Goal: Information Seeking & Learning: Learn about a topic

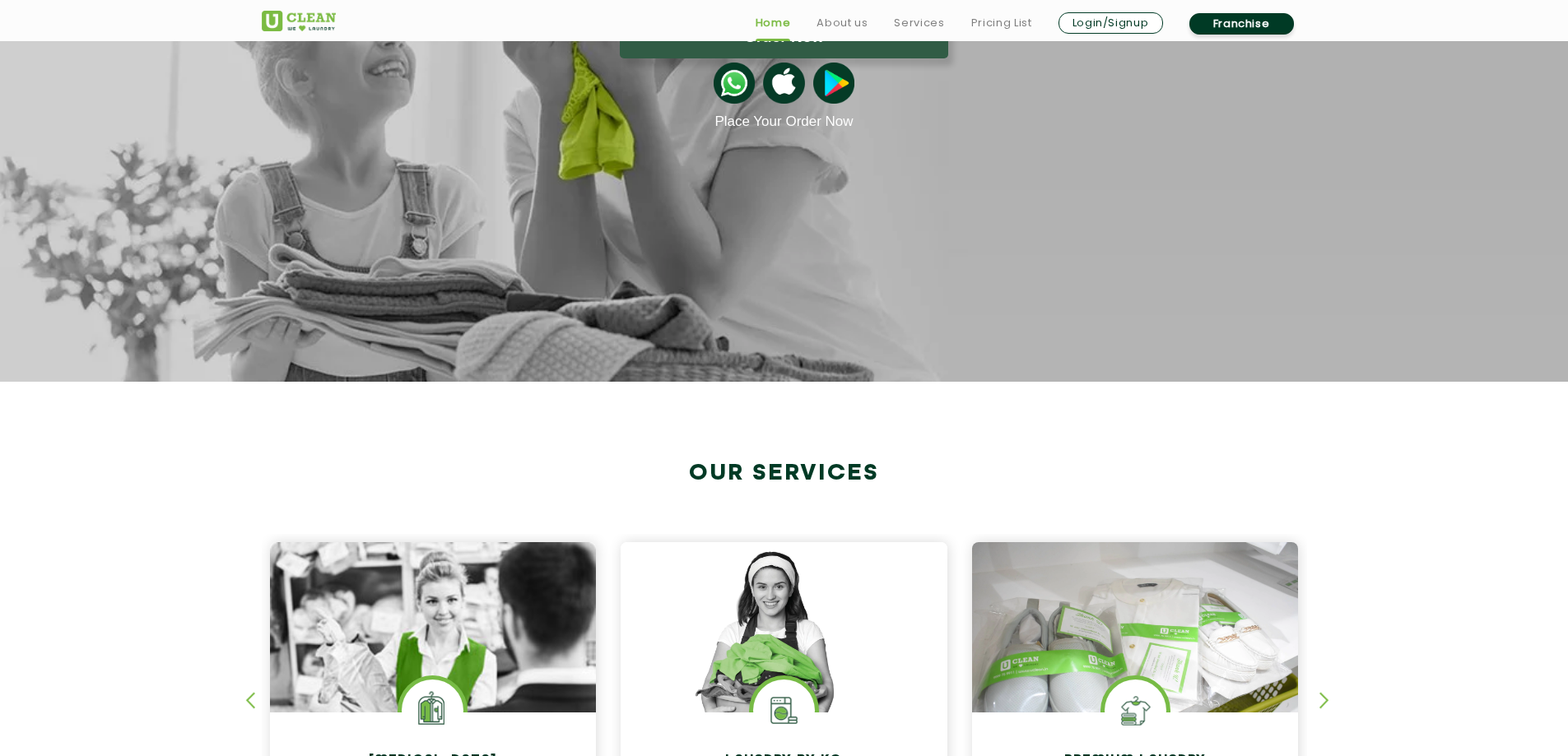
scroll to position [493, 0]
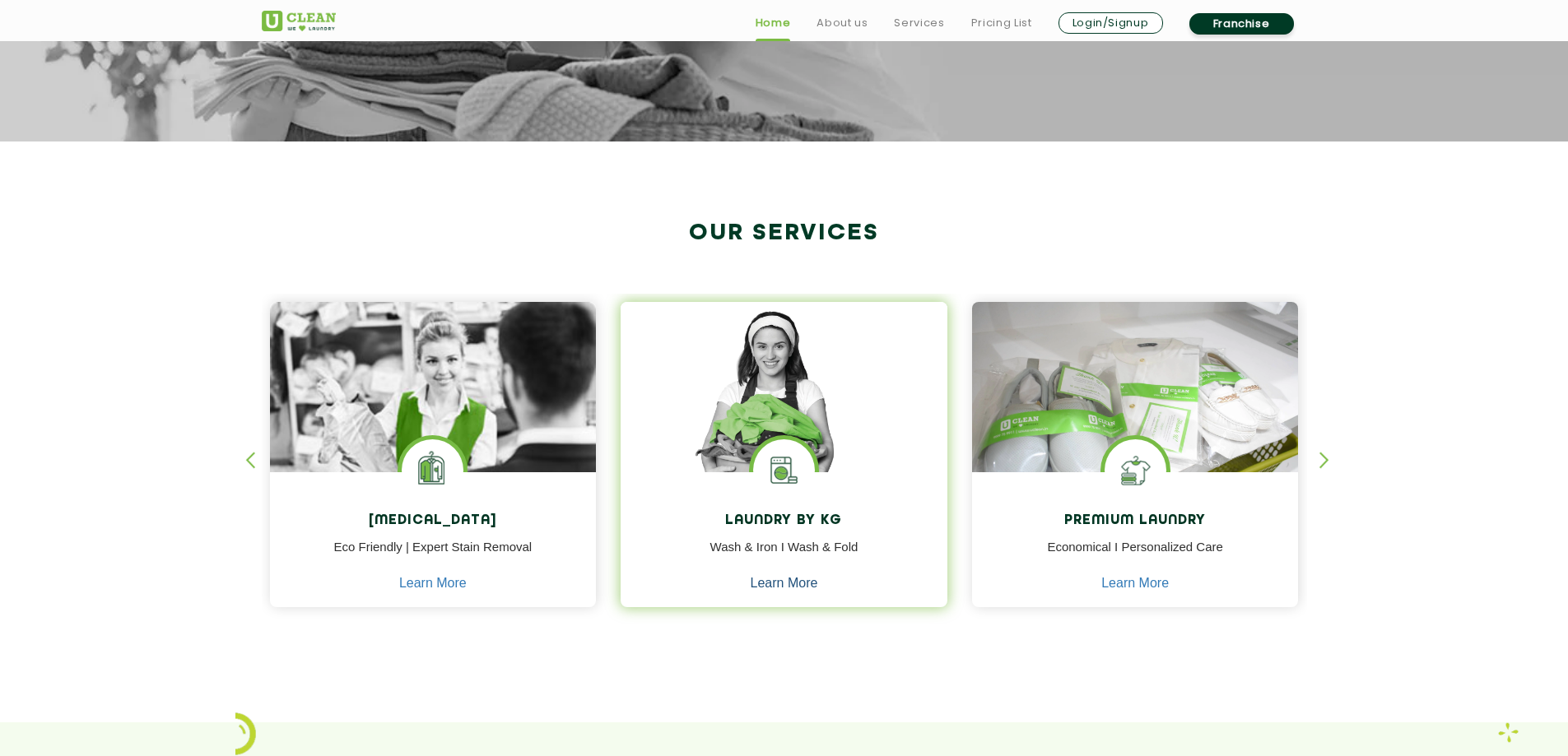
click at [805, 582] on link "Learn More" at bounding box center [784, 583] width 67 height 15
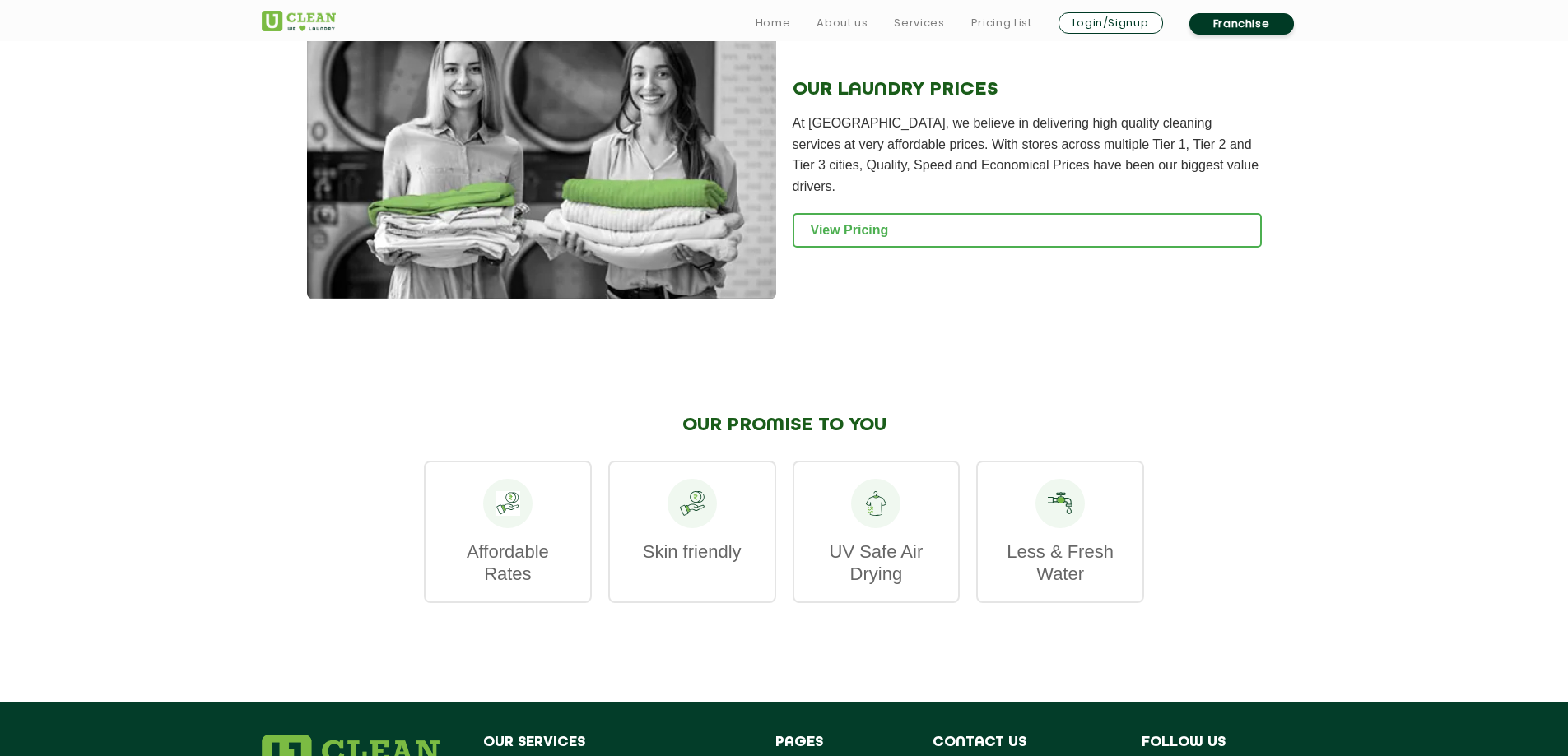
scroll to position [2222, 0]
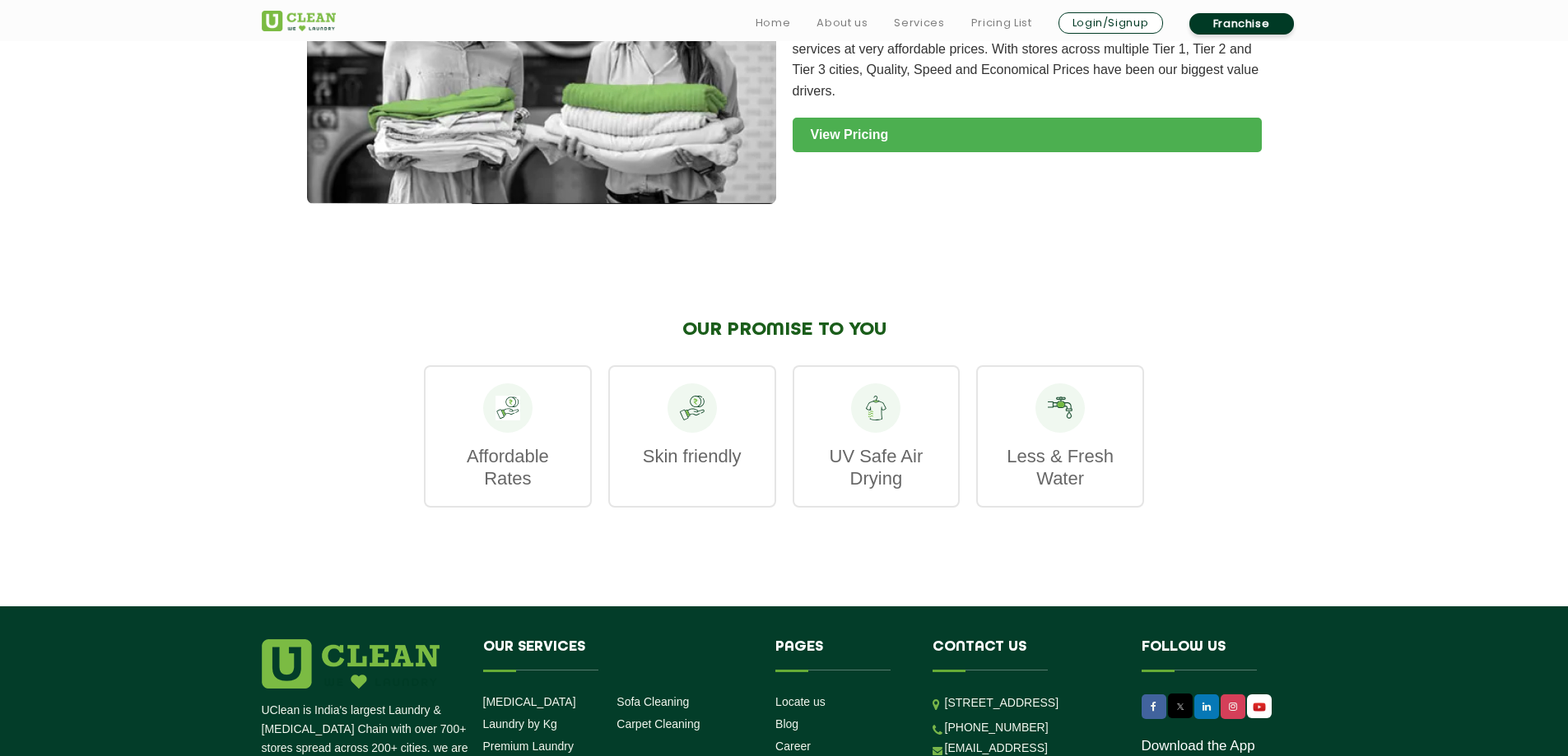
click at [881, 118] on link "View Pricing" at bounding box center [1027, 134] width 469 height 35
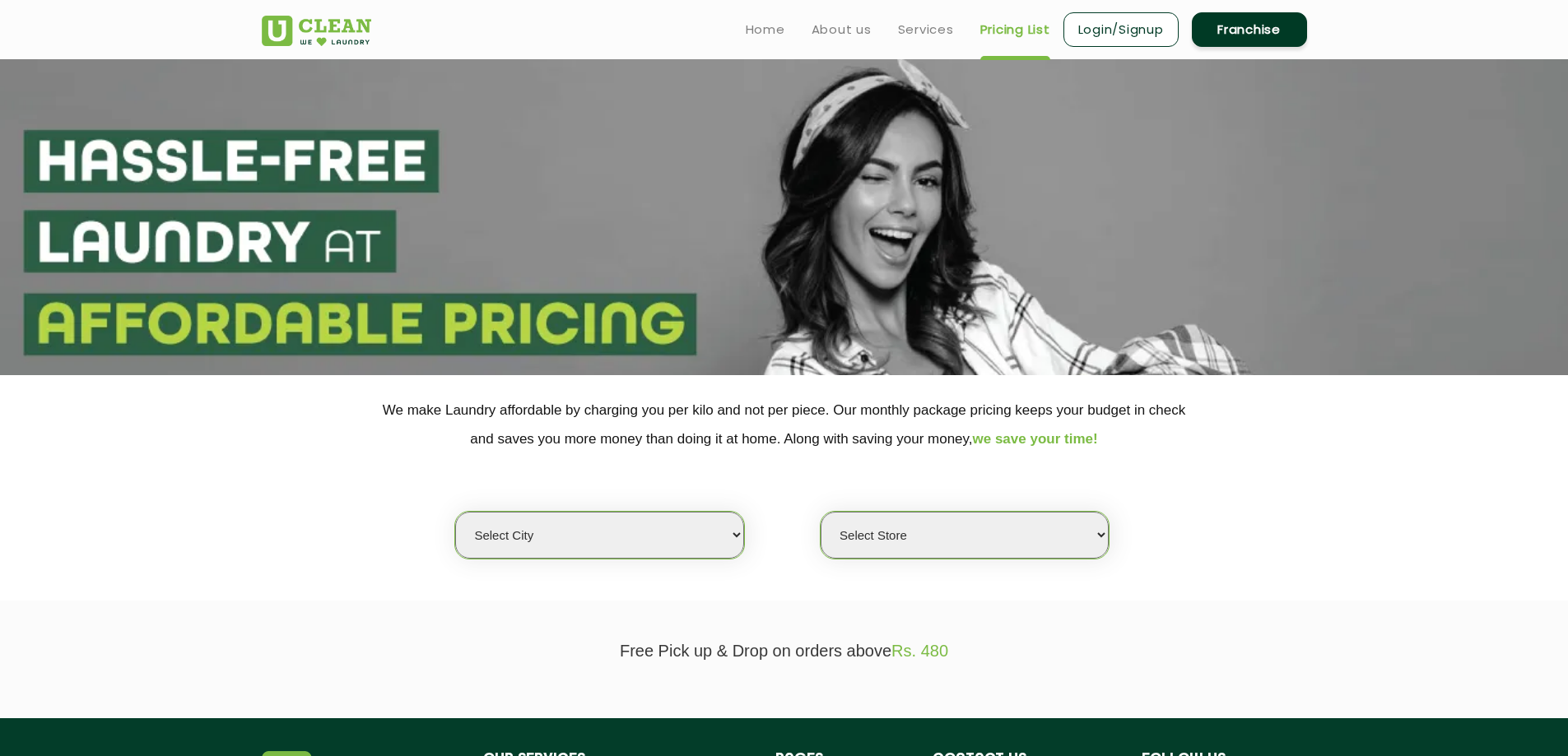
scroll to position [247, 0]
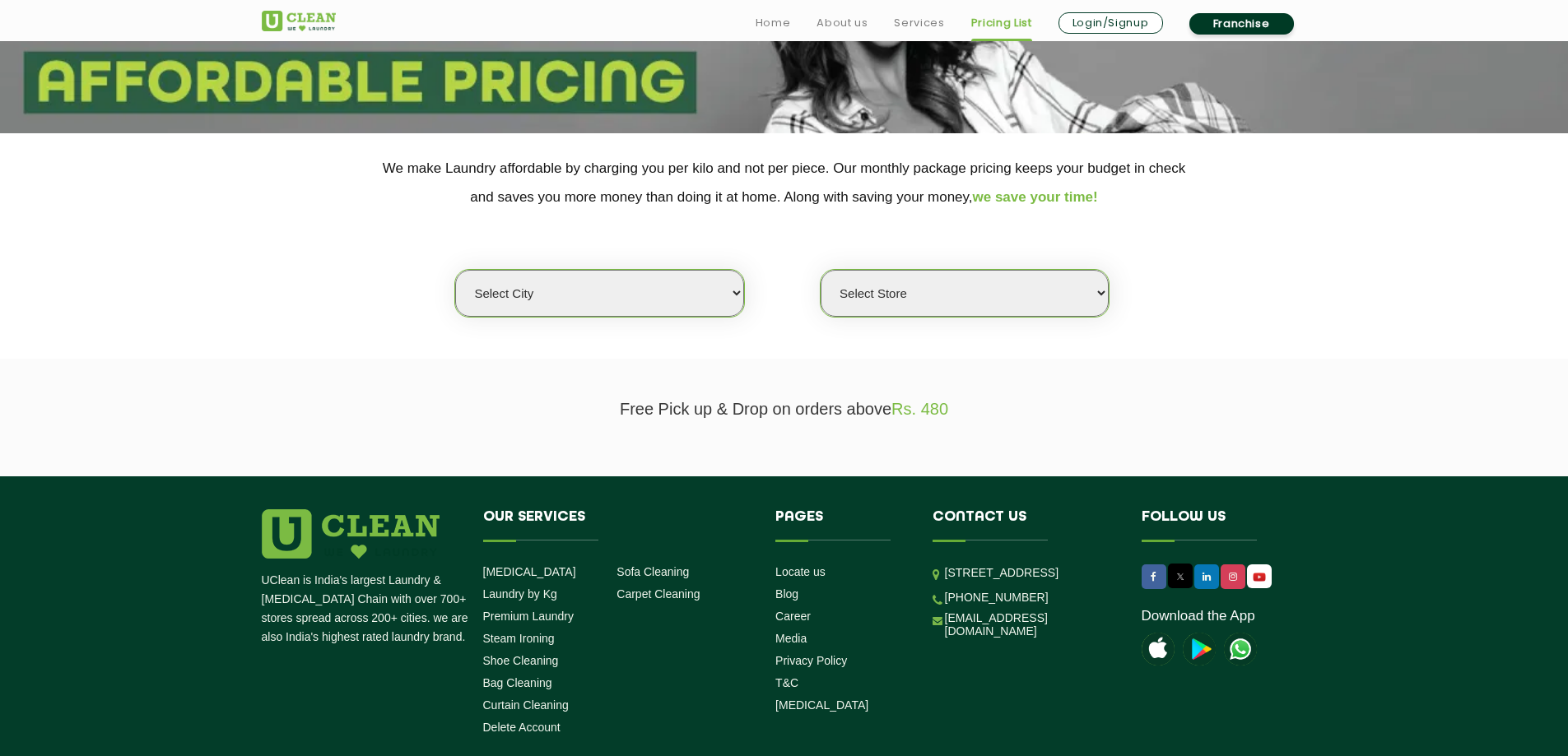
click at [734, 297] on select "Select city [GEOGRAPHIC_DATA] [GEOGRAPHIC_DATA] [GEOGRAPHIC_DATA] [GEOGRAPHIC_D…" at bounding box center [598, 293] width 288 height 46
select select "12"
click at [455, 270] on select "Select city [GEOGRAPHIC_DATA] [GEOGRAPHIC_DATA] [GEOGRAPHIC_DATA] [GEOGRAPHIC_D…" at bounding box center [598, 293] width 288 height 46
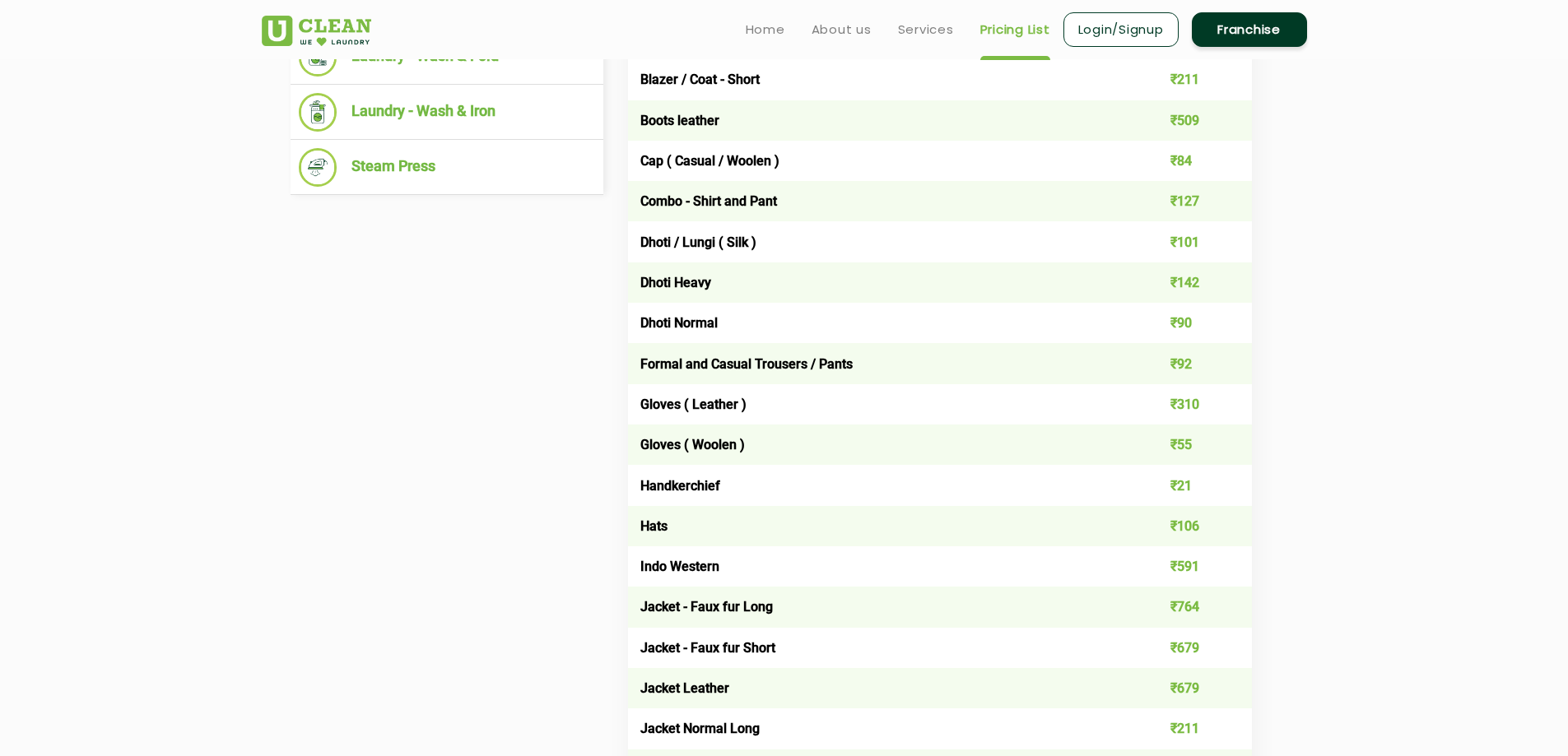
scroll to position [658, 0]
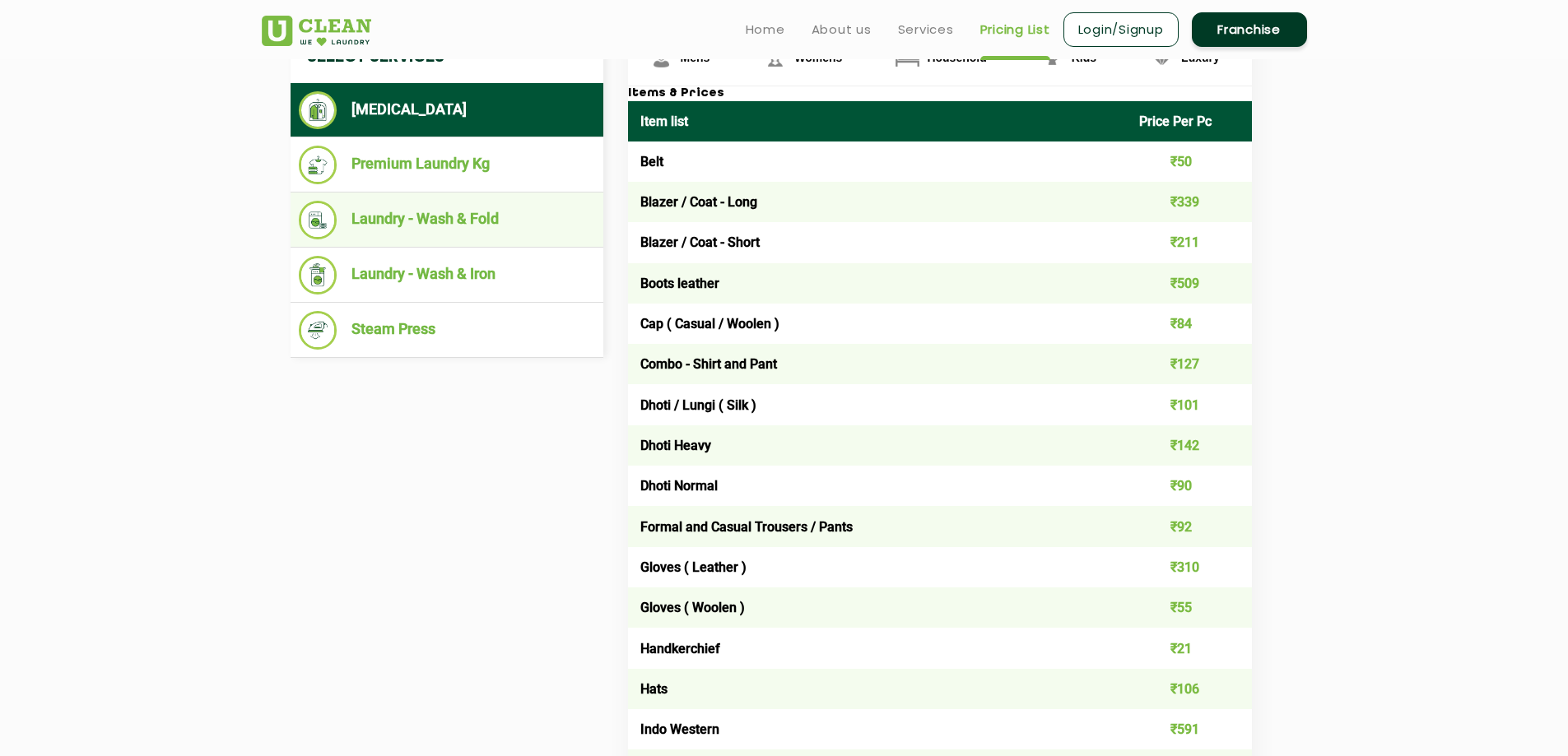
click at [398, 213] on li "Laundry - Wash & Fold" at bounding box center [447, 219] width 297 height 39
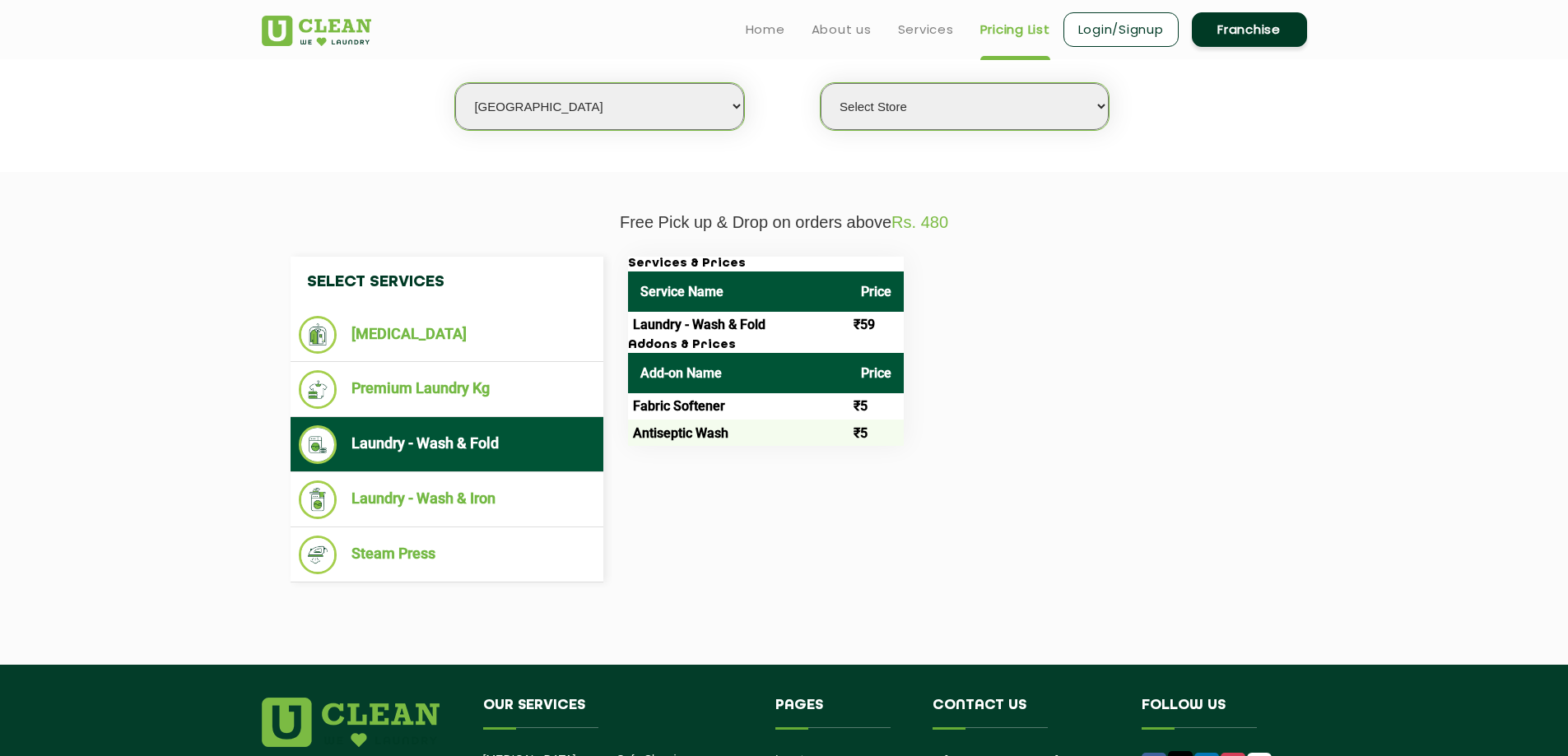
scroll to position [411, 0]
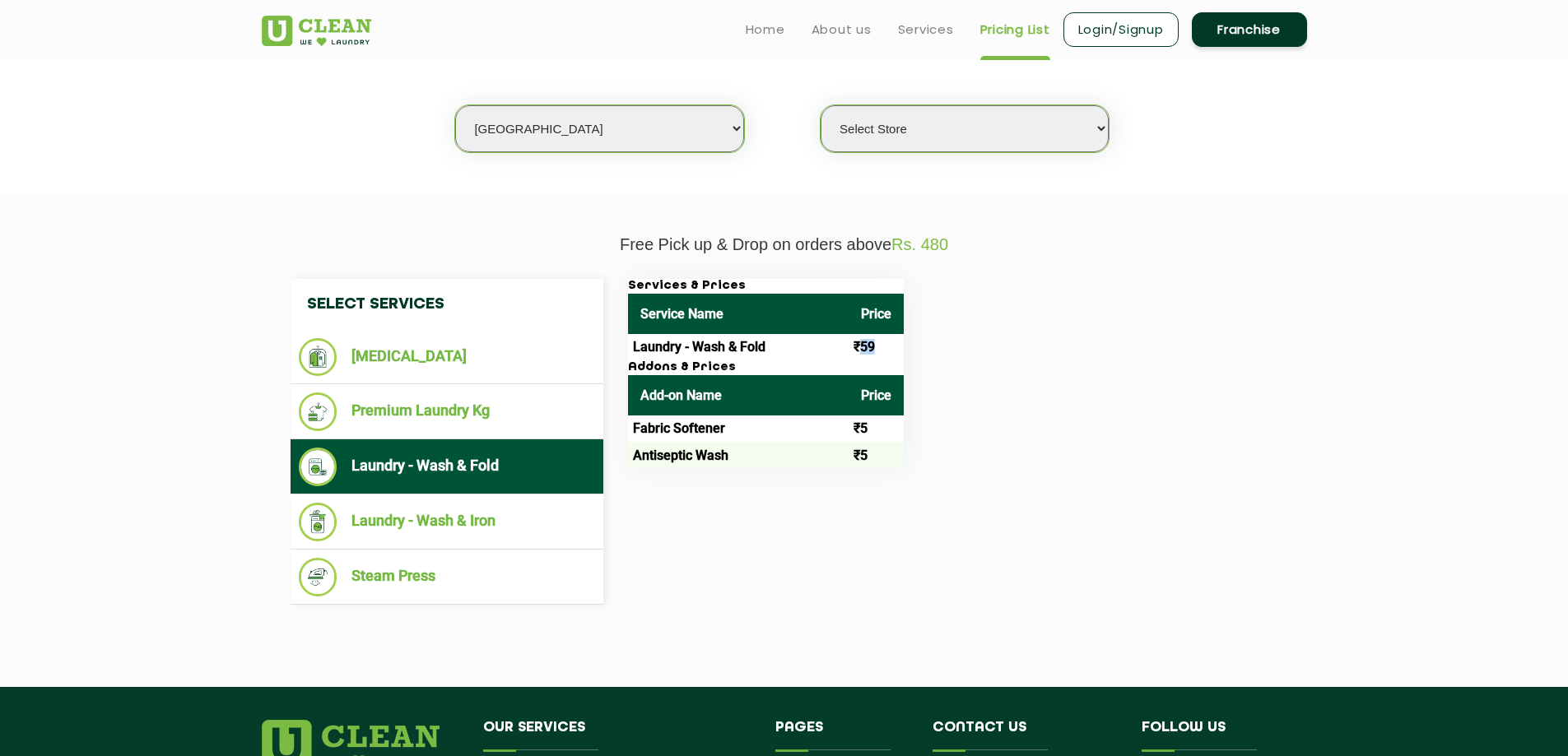
drag, startPoint x: 857, startPoint y: 349, endPoint x: 887, endPoint y: 347, distance: 30.1
click at [887, 347] on td "₹59" at bounding box center [876, 347] width 55 height 27
